Goal: Navigation & Orientation: Find specific page/section

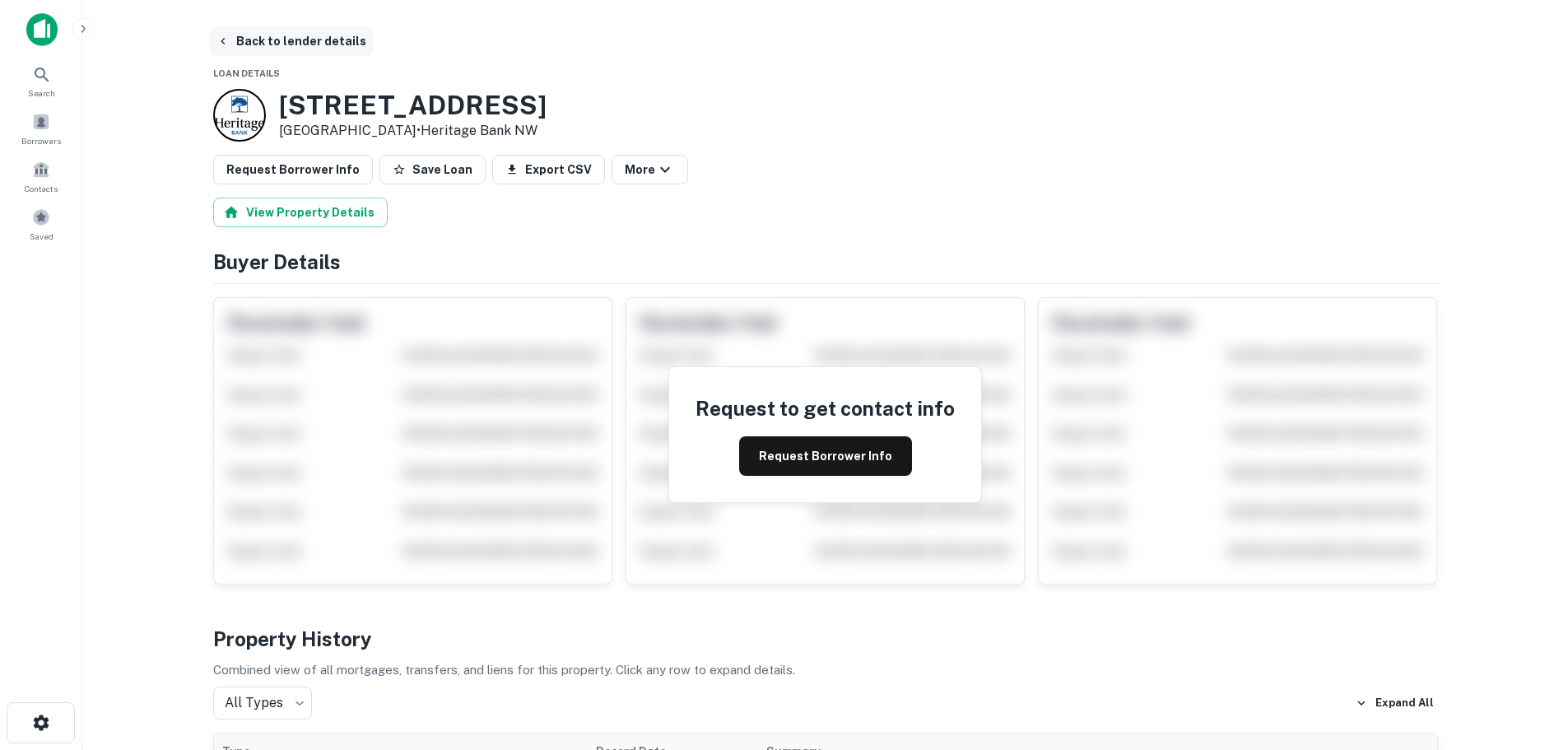
click at [259, 47] on button "Back to lender details" at bounding box center [291, 41] width 163 height 30
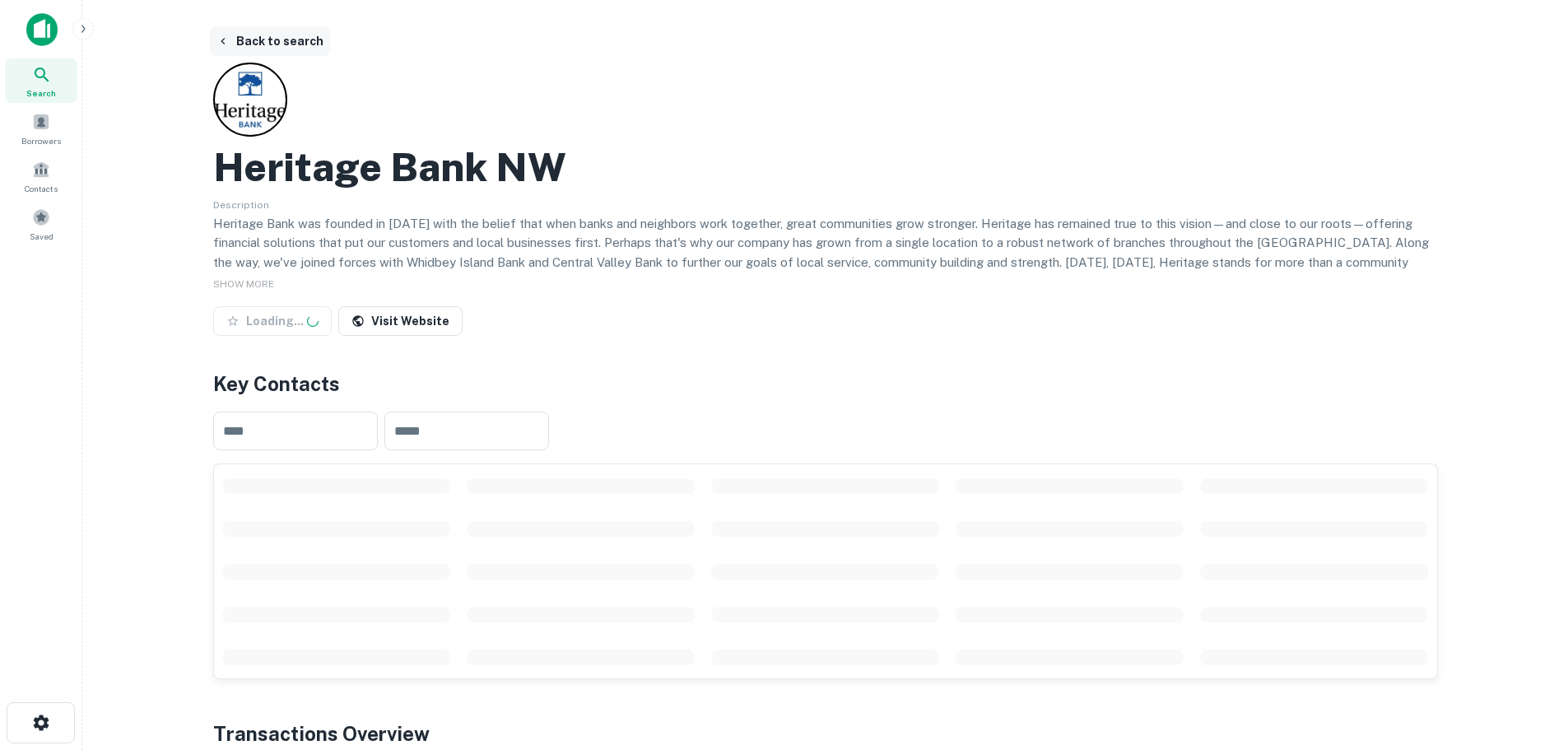
click at [273, 44] on button "Back to search" at bounding box center [270, 41] width 120 height 30
